Goal: Complete application form

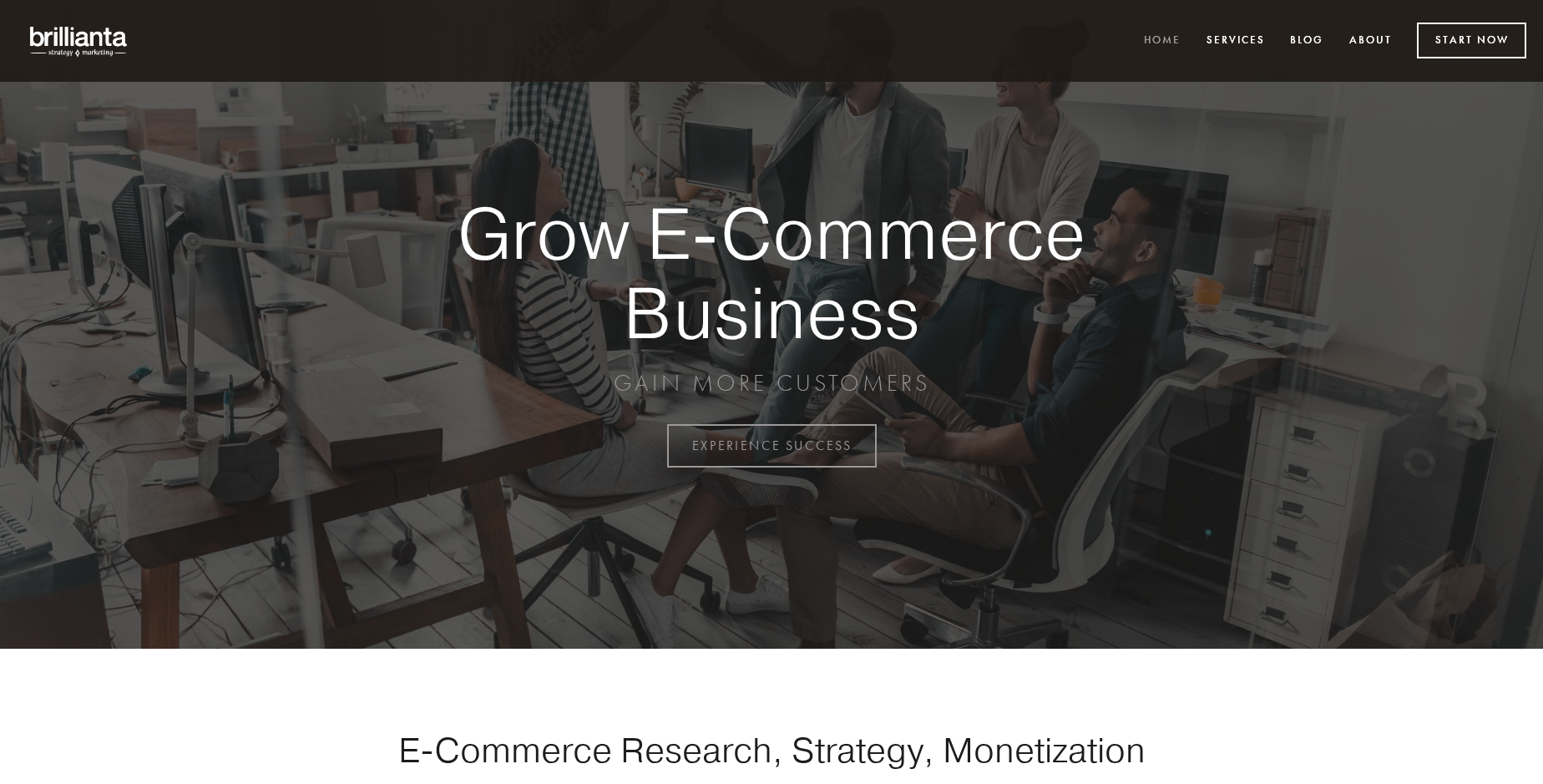
scroll to position [4375, 0]
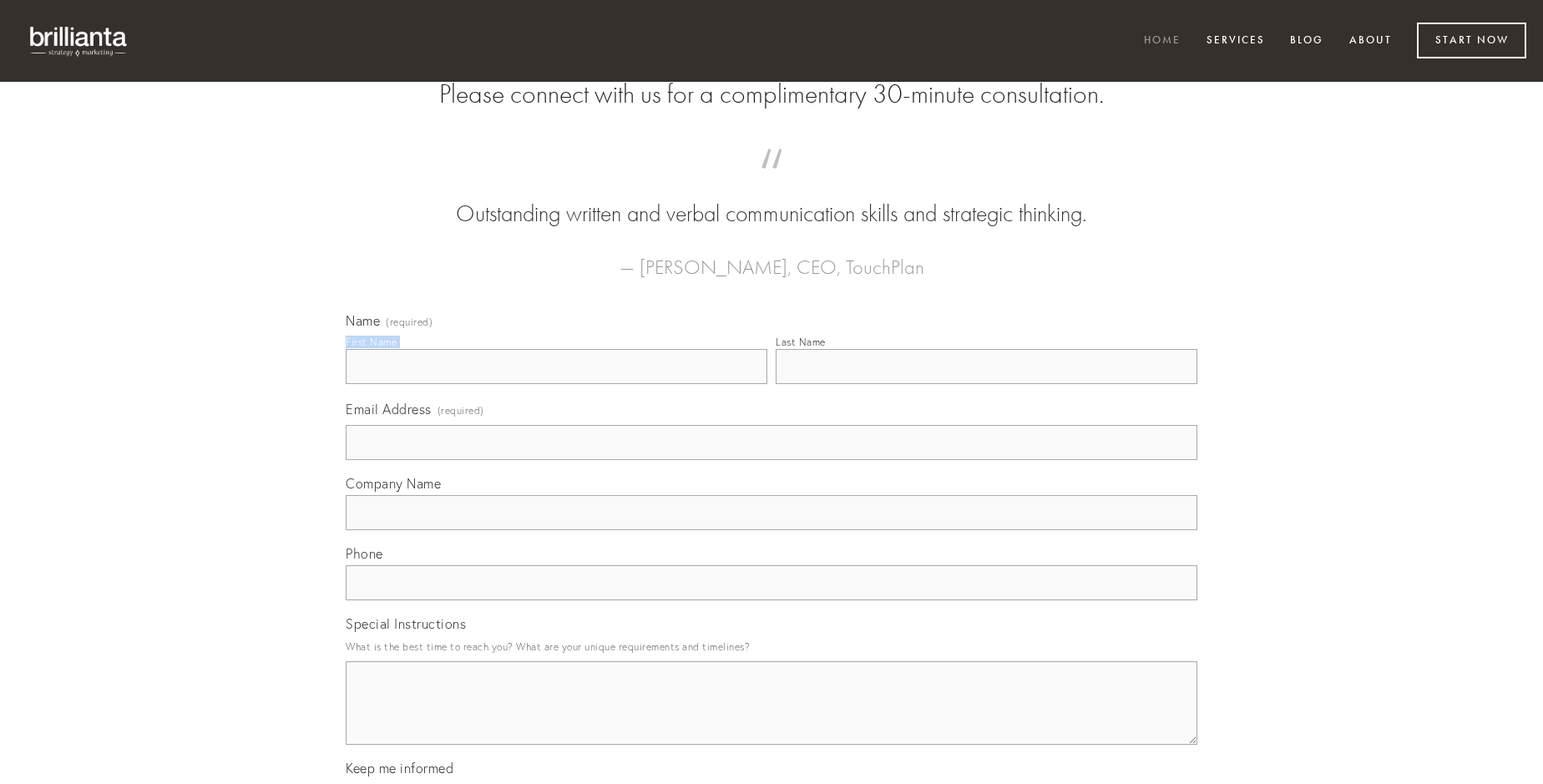
type input "[PERSON_NAME]"
click at [986, 384] on input "Last Name" at bounding box center [986, 366] width 421 height 35
type input "[PERSON_NAME]"
click at [772, 460] on input "Email Address (required)" at bounding box center [771, 442] width 852 height 35
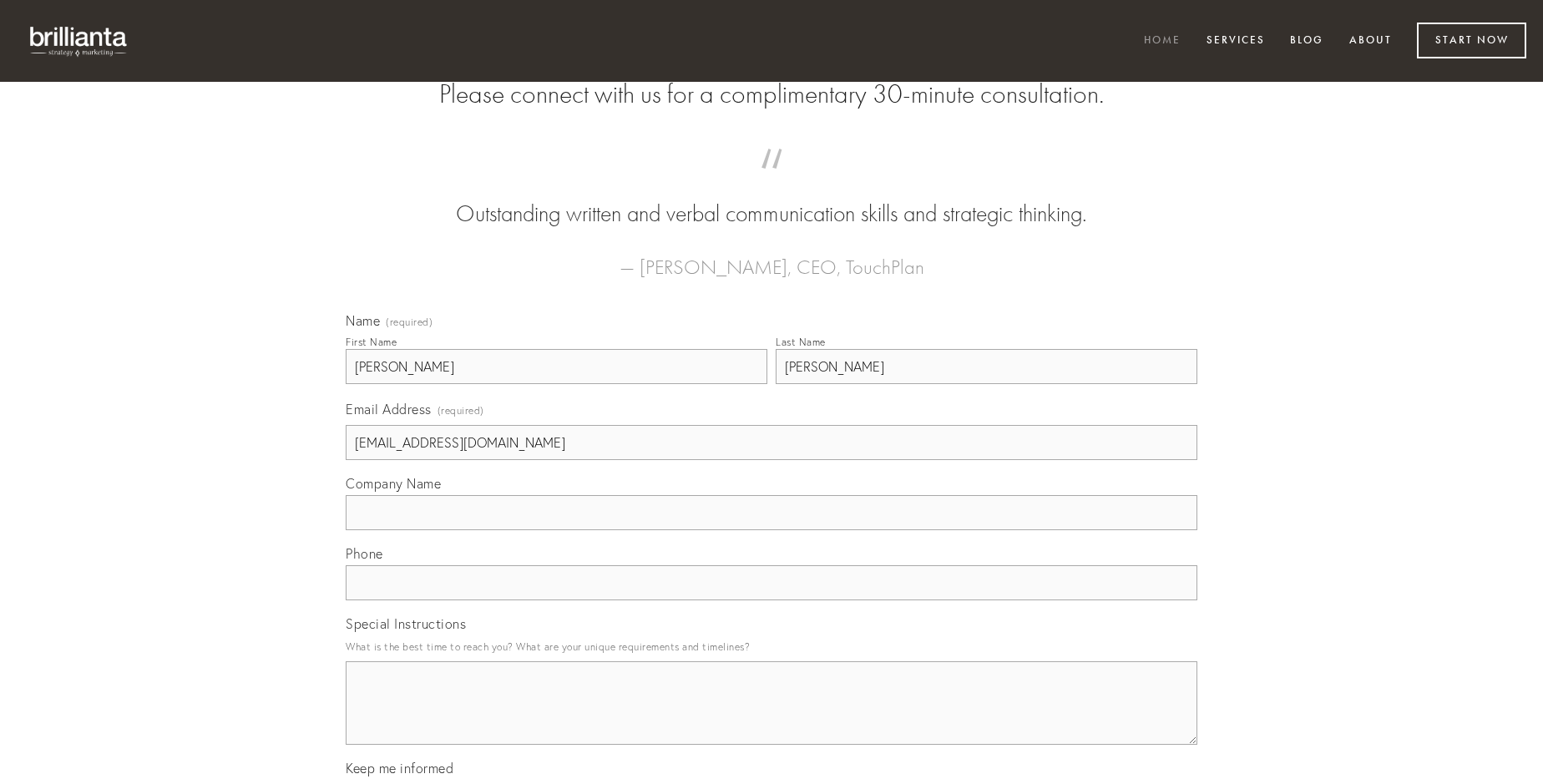
type input "[EMAIL_ADDRESS][DOMAIN_NAME]"
click at [772, 530] on input "Company Name" at bounding box center [771, 512] width 852 height 35
type input "terreo"
click at [772, 600] on input "text" at bounding box center [771, 581] width 852 height 35
click at [772, 718] on textarea "Special Instructions" at bounding box center [771, 703] width 852 height 83
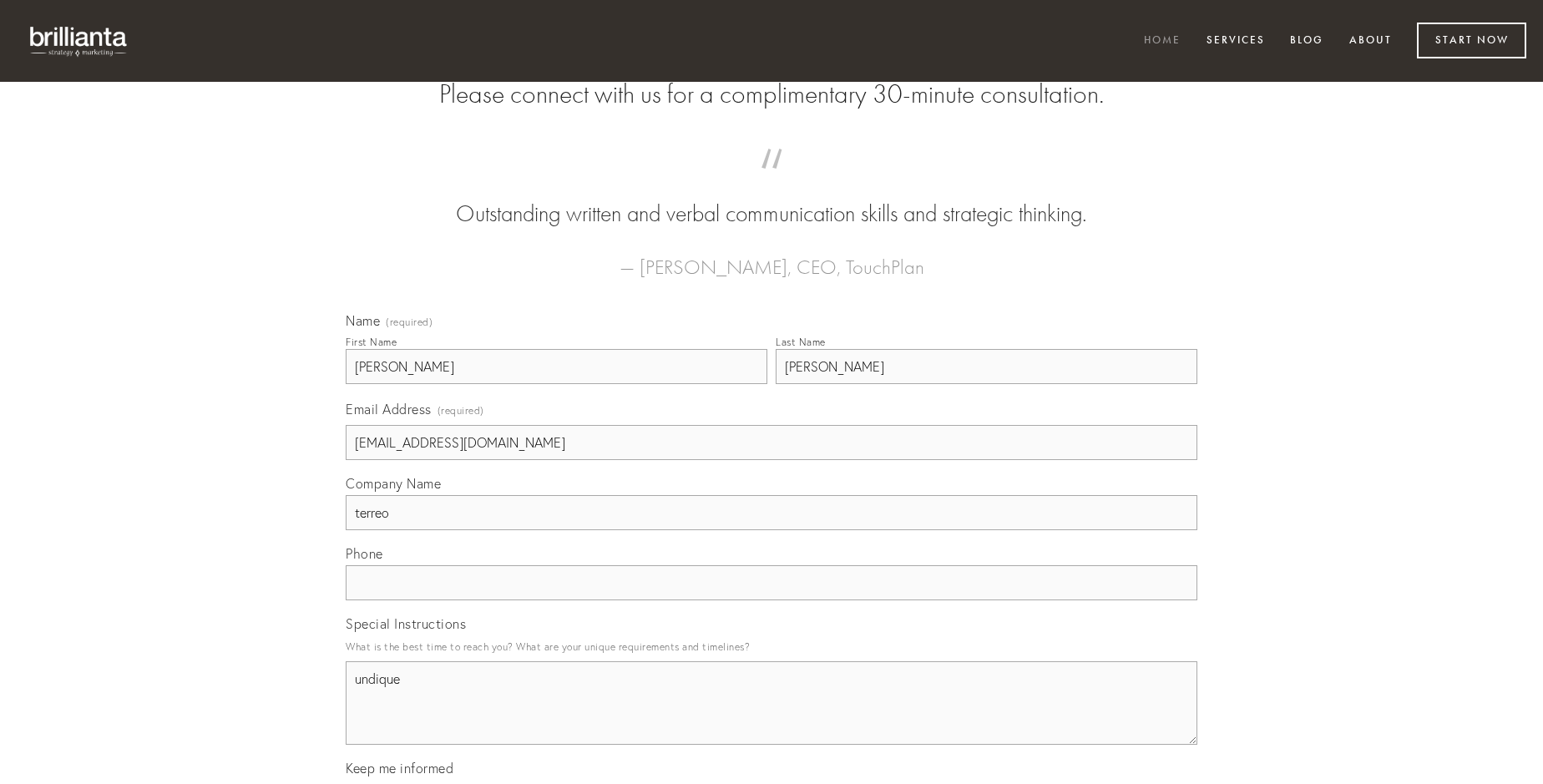
type textarea "undique"
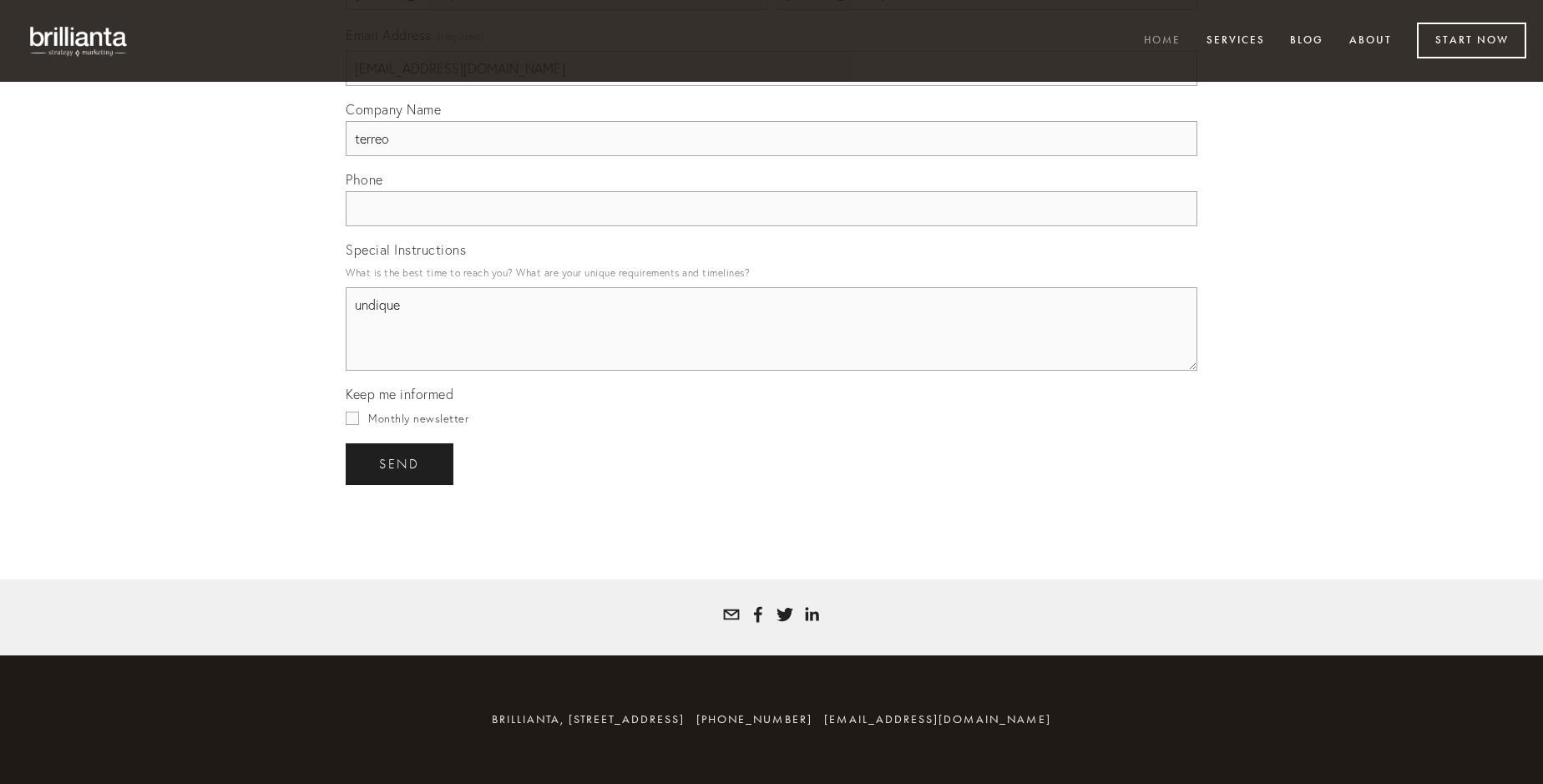
click at [401, 463] on span "send" at bounding box center [399, 464] width 41 height 15
